Goal: Information Seeking & Learning: Learn about a topic

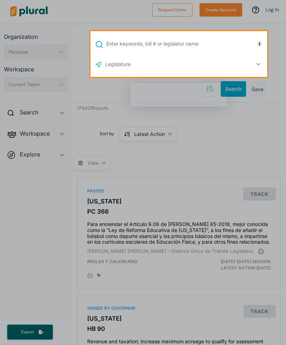
click at [216, 43] on input "text" at bounding box center [186, 43] width 160 height 13
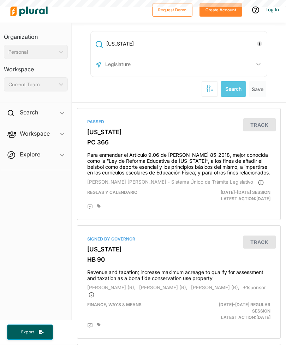
type input "[US_STATE]"
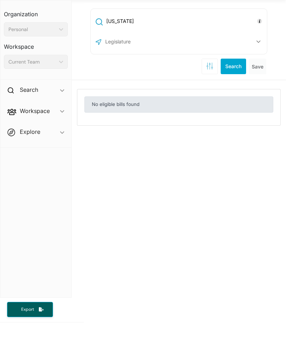
click at [235, 81] on button "Search" at bounding box center [233, 89] width 25 height 16
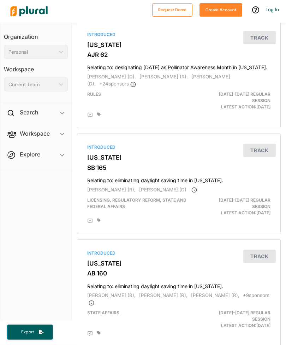
scroll to position [2619, 0]
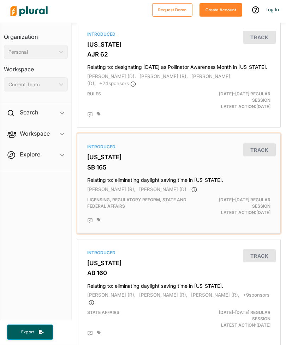
click at [266, 143] on button "Track" at bounding box center [259, 149] width 33 height 13
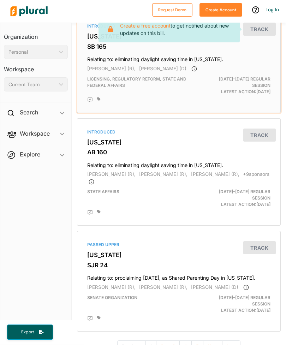
scroll to position [2739, 0]
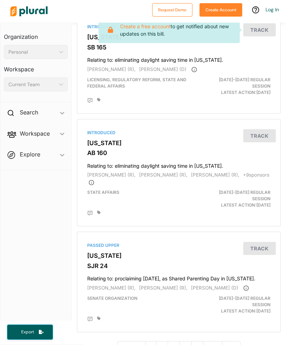
click at [165, 341] on button "2" at bounding box center [162, 347] width 12 height 12
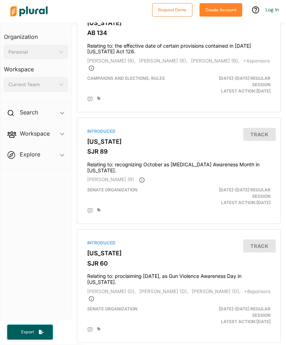
scroll to position [1542, 0]
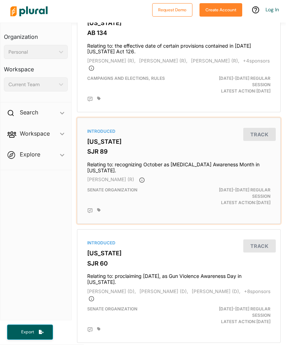
click at [271, 128] on button "Track" at bounding box center [259, 134] width 33 height 13
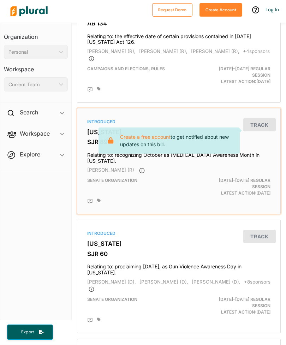
scroll to position [1553, 0]
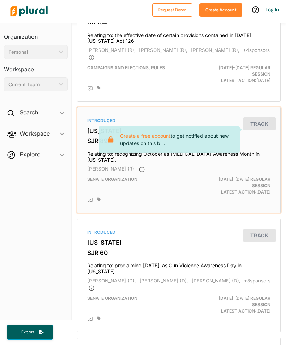
click at [130, 158] on div "Introduced Wisconsin SJR 89 Relating to: recognizing October as Vaccine Injury …" at bounding box center [179, 160] width 198 height 100
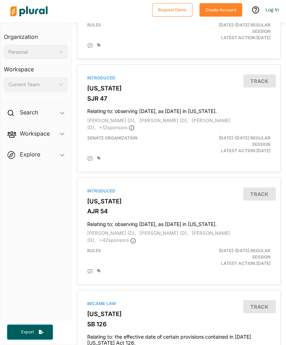
scroll to position [1143, 0]
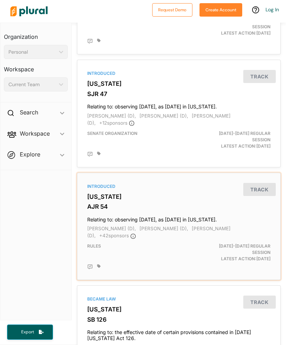
click at [200, 213] on h4 "Relating to: observing Tuesday, March 25, 2025, as Equal Pay Day in Wisconsin." at bounding box center [178, 218] width 183 height 10
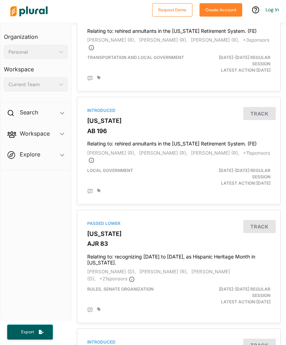
scroll to position [2255, 0]
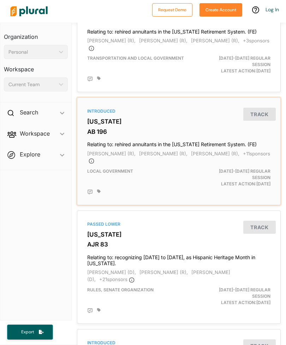
click at [200, 135] on h3 "AB 196" at bounding box center [178, 131] width 183 height 7
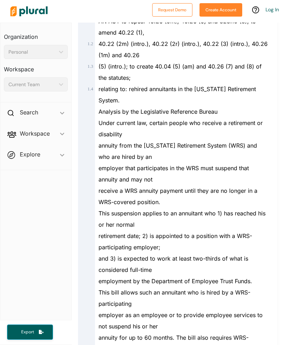
scroll to position [134, 0]
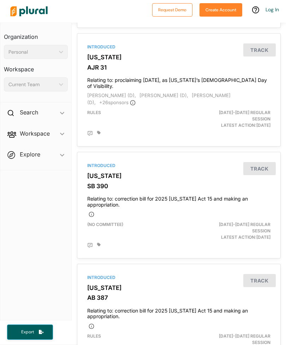
scroll to position [602, 0]
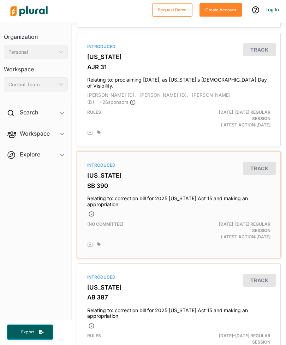
click at [230, 192] on h4 "Relating to: correction bill for 2025 Wisconsin Act 15 and making an appropriat…" at bounding box center [178, 200] width 183 height 16
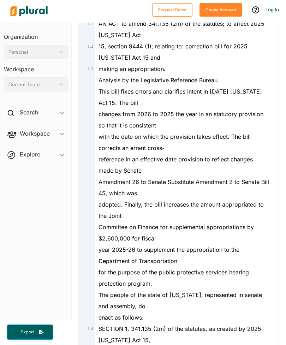
scroll to position [121, 0]
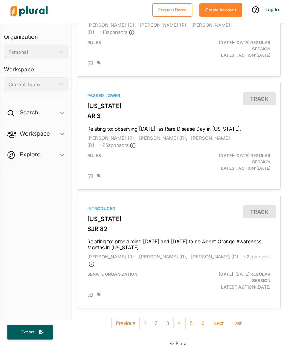
scroll to position [2740, 0]
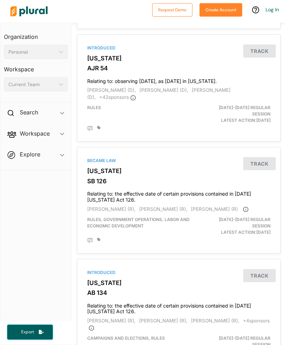
click at [63, 146] on span "Explore ic_keyboard_arrow_down Overview" at bounding box center [35, 155] width 71 height 19
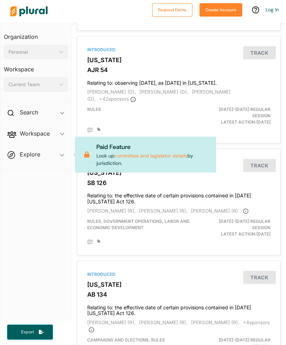
scroll to position [1280, 0]
click at [61, 125] on span "Workspace ic_keyboard_arrow_down Members Bills Tags Saved Searches Activity" at bounding box center [35, 134] width 71 height 19
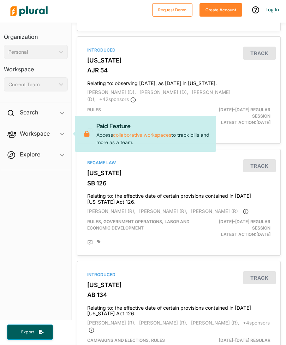
click at [64, 104] on div "Search ic_keyboard_arrow_down" at bounding box center [35, 113] width 71 height 19
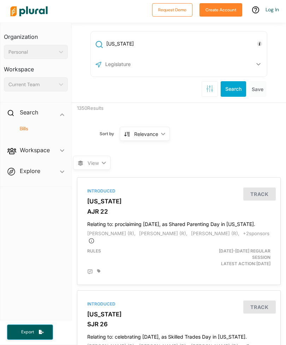
scroll to position [0, 0]
click at [264, 58] on button "button" at bounding box center [258, 64] width 13 height 13
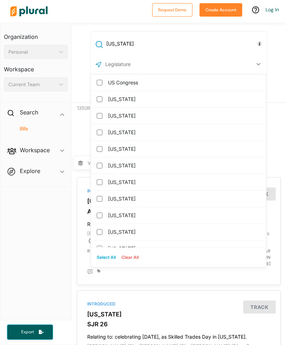
click at [52, 216] on nav "Organization Personal ic_keyboard_arrow_down Personal Workspace Current Team ic…" at bounding box center [36, 172] width 72 height 298
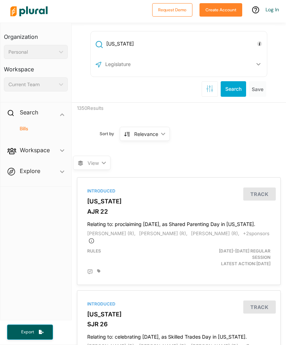
scroll to position [6, 0]
click at [163, 129] on div "Relevance ic_keyboard_arrow_down" at bounding box center [145, 134] width 50 height 14
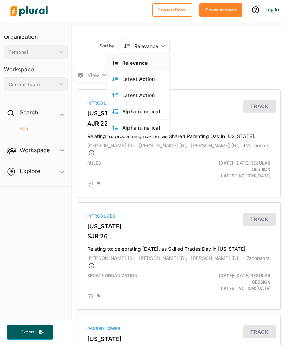
scroll to position [87, 0]
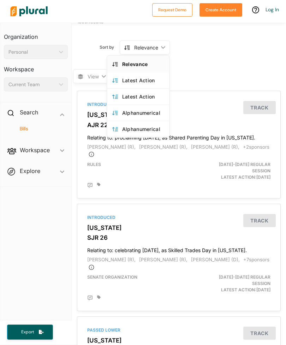
click at [49, 208] on nav "Organization Personal ic_keyboard_arrow_down Personal Workspace Current Team ic…" at bounding box center [36, 172] width 72 height 298
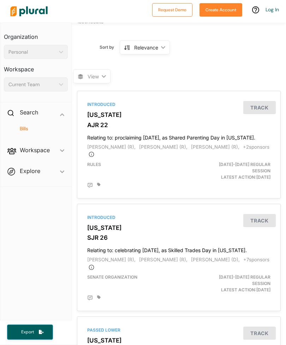
click at [104, 69] on span "View ic_keyboard_arrow_down" at bounding box center [91, 76] width 37 height 14
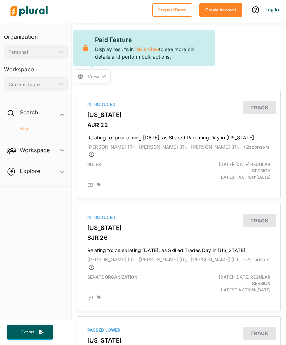
click at [39, 253] on nav "Organization Personal ic_keyboard_arrow_down Personal Workspace Current Team ic…" at bounding box center [36, 172] width 72 height 298
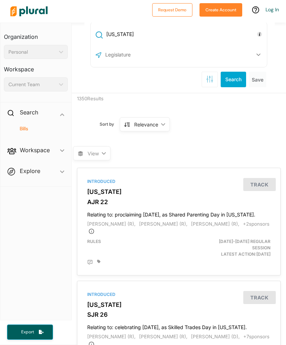
scroll to position [7, 0]
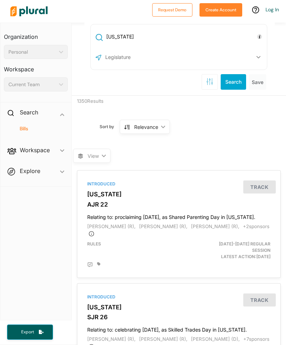
click at [160, 80] on div "Wisconsin US Congress Alabama Alaska Arizona Arkansas California Colorado Conne…" at bounding box center [179, 57] width 178 height 66
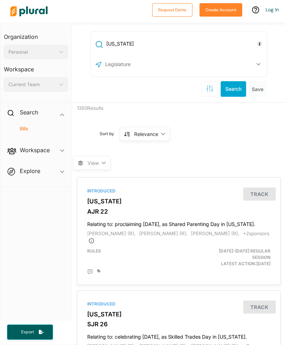
scroll to position [0, 0]
click at [238, 83] on button "Search" at bounding box center [233, 89] width 25 height 16
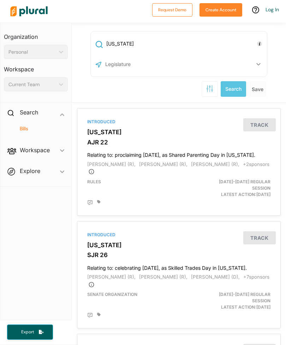
scroll to position [23, 0]
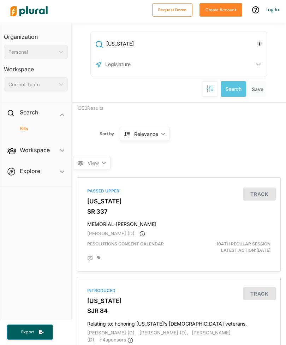
click at [174, 69] on div "Wisconsin US Congress Alabama Alaska Arizona Arkansas California Colorado Conne…" at bounding box center [179, 64] width 178 height 66
click at [211, 85] on icon "button" at bounding box center [209, 88] width 7 height 7
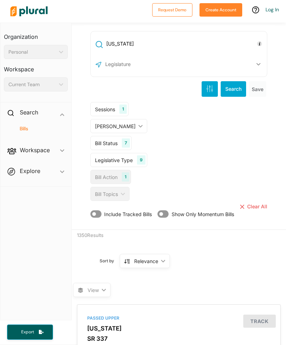
click at [126, 187] on div "Bill Topics ic_keyboard_arrow_down" at bounding box center [109, 194] width 39 height 14
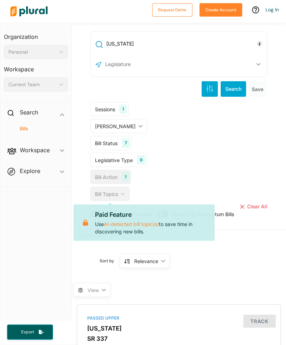
click at [229, 102] on div "Sessions 1 Current Sessions Select All Clear All Chambers ic_keyboard_arrow_dow…" at bounding box center [179, 155] width 178 height 107
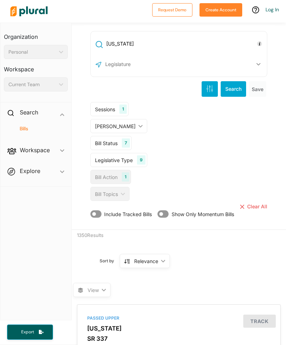
click at [101, 173] on div "Bill Action" at bounding box center [106, 176] width 23 height 7
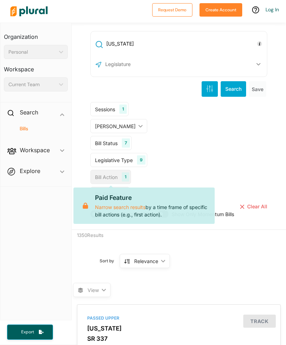
click at [152, 153] on div "Legislative Type 9 Bill Resolution Joint Resolution Concurrent Resolution Procl…" at bounding box center [177, 160] width 174 height 14
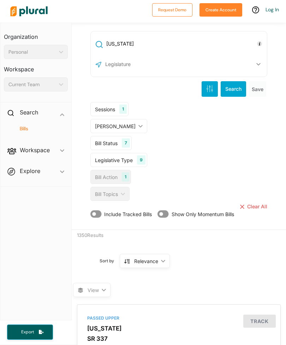
click at [210, 85] on icon "button" at bounding box center [209, 88] width 7 height 7
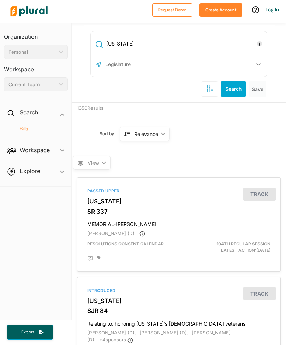
click at [187, 68] on div "Wisconsin US Congress Alabama Alaska Arizona Arkansas California Colorado Conne…" at bounding box center [179, 64] width 178 height 66
click at [110, 161] on span "View ic_keyboard_arrow_down" at bounding box center [91, 163] width 37 height 14
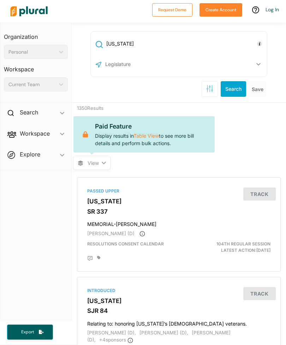
click at [63, 53] on icon "ic_keyboard_arrow_down" at bounding box center [59, 52] width 7 height 3
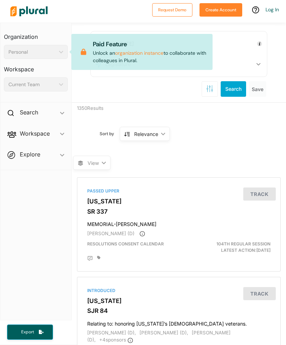
click at [40, 50] on div "Personal" at bounding box center [32, 51] width 48 height 7
click at [42, 90] on div "Current Team ic_keyboard_arrow_down" at bounding box center [36, 84] width 64 height 14
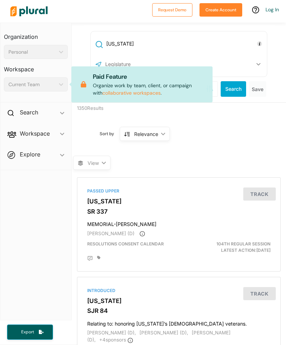
click at [27, 213] on nav "Organization Personal ic_keyboard_arrow_down Personal Workspace Current Team ic…" at bounding box center [36, 172] width 72 height 298
